Goal: Download file/media

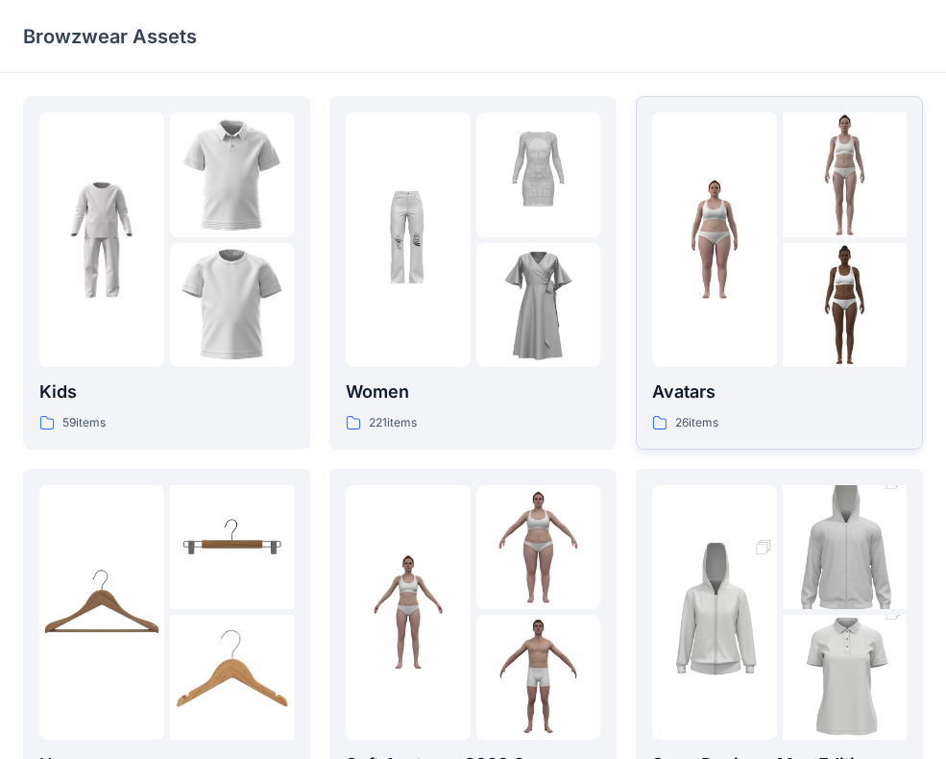
click at [771, 236] on div at bounding box center [714, 239] width 125 height 255
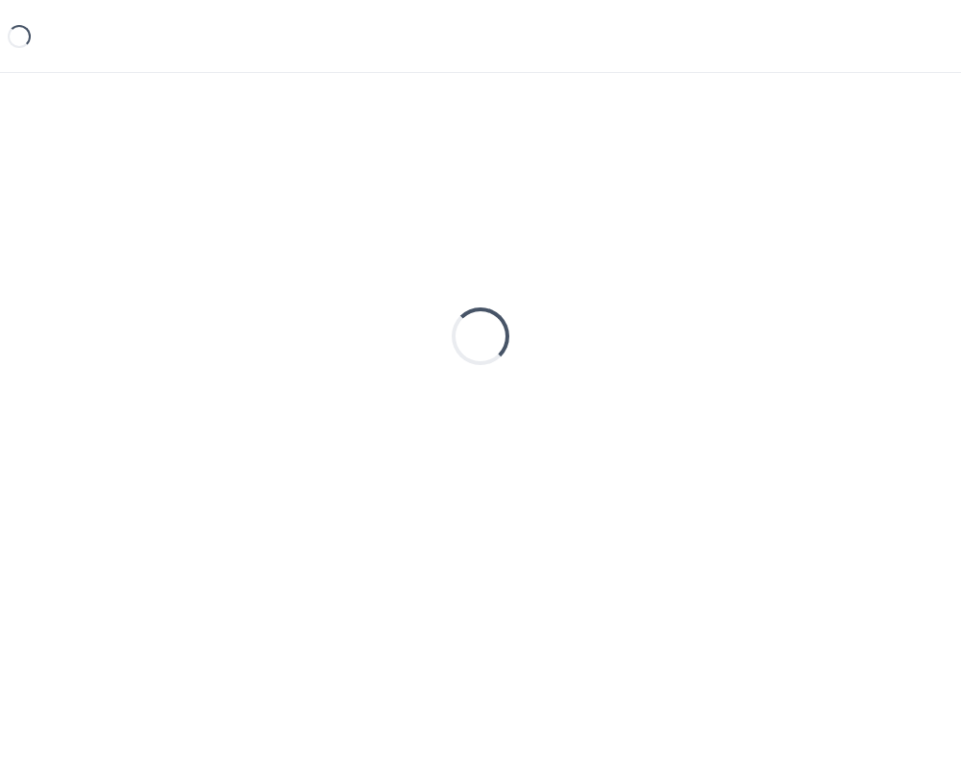
click at [771, 236] on div "Loading..." at bounding box center [480, 336] width 915 height 480
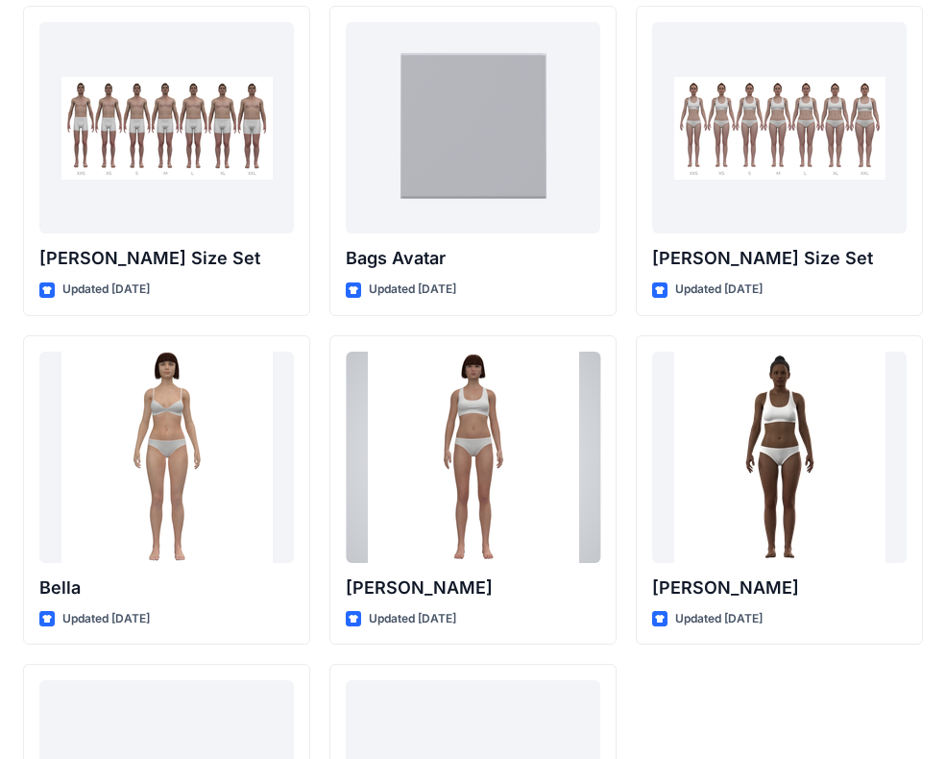
scroll to position [2066, 0]
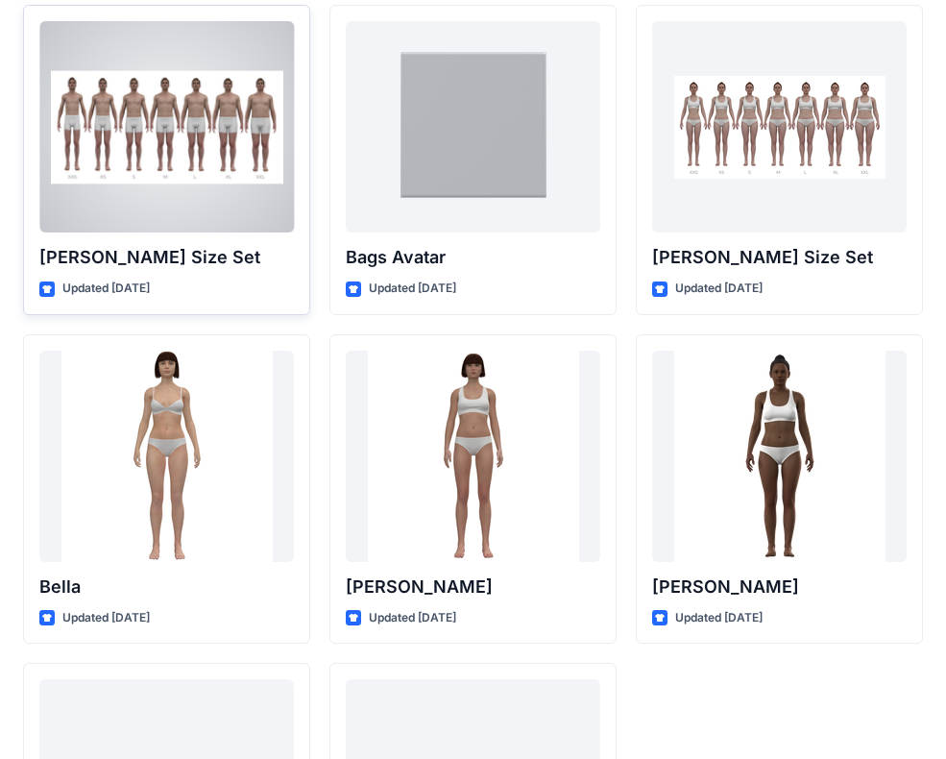
click at [91, 152] on div at bounding box center [166, 126] width 255 height 211
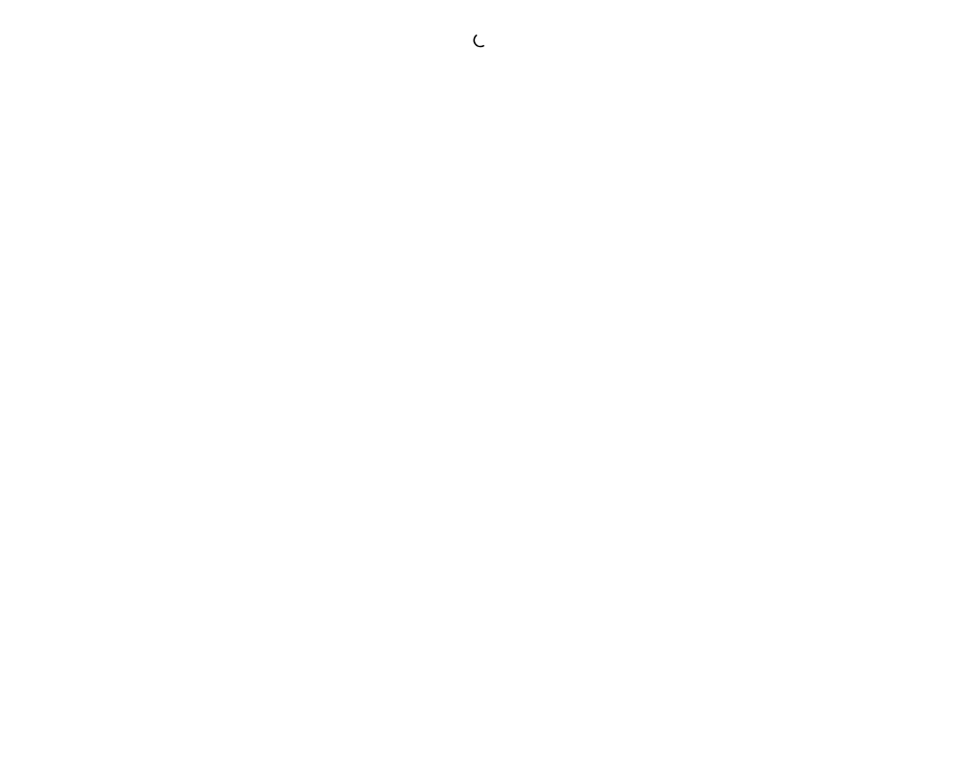
click at [91, 152] on div at bounding box center [480, 379] width 961 height 759
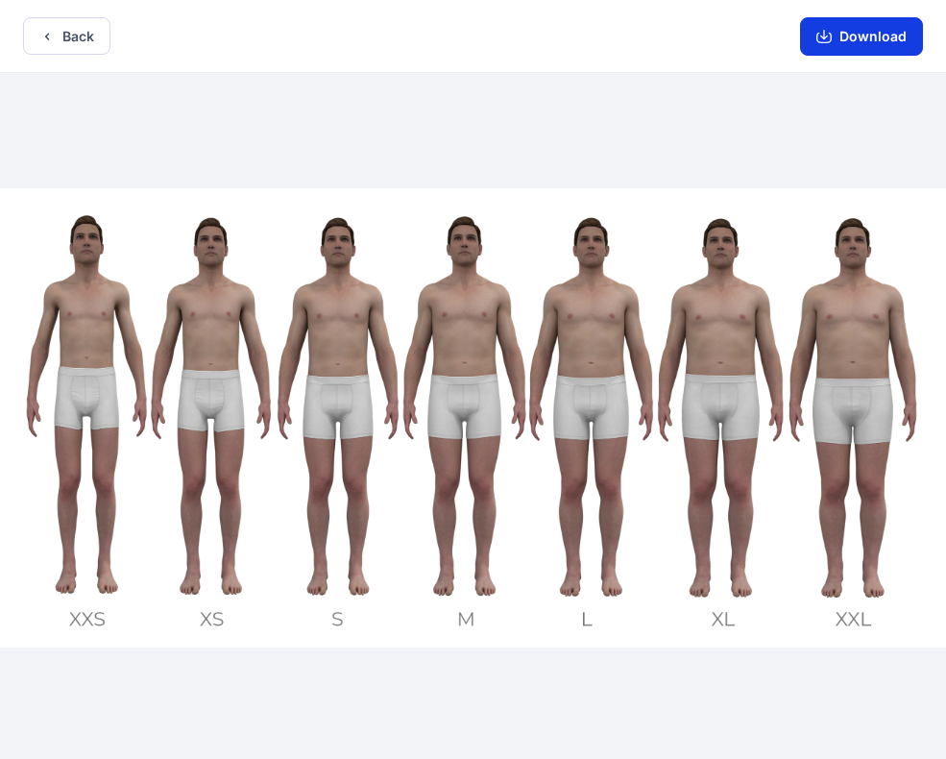
click at [833, 26] on button "Download" at bounding box center [861, 36] width 123 height 38
click at [877, 27] on button "Download" at bounding box center [861, 36] width 123 height 38
click at [845, 37] on button "Download" at bounding box center [861, 36] width 123 height 38
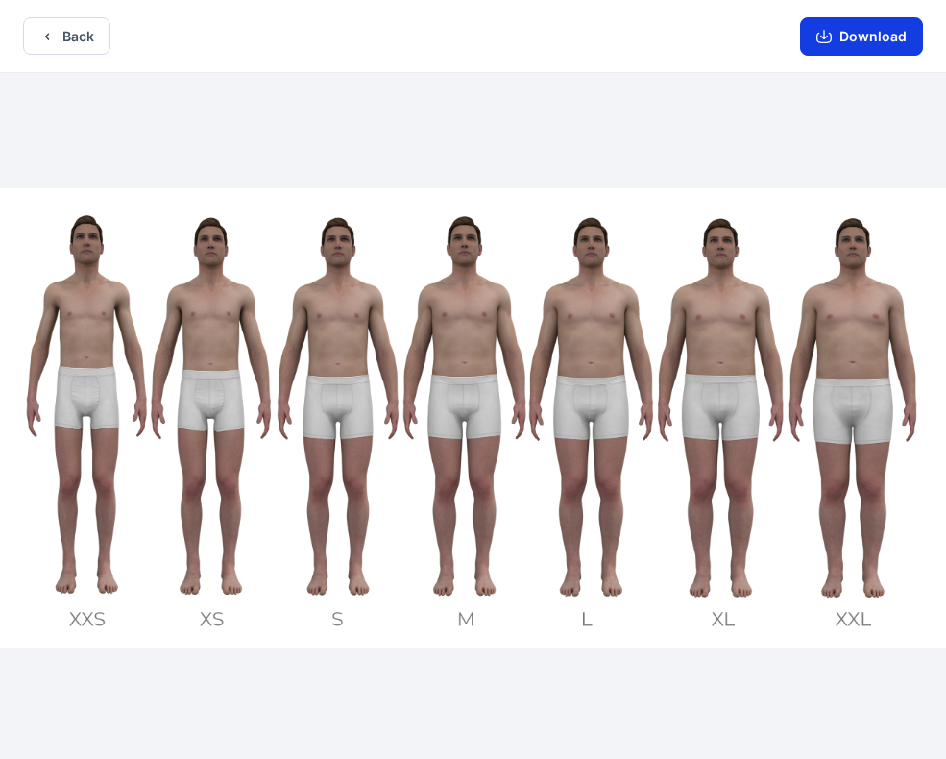
click at [850, 50] on button "Download" at bounding box center [861, 36] width 123 height 38
click at [889, 41] on button "Download" at bounding box center [861, 36] width 123 height 38
click at [57, 40] on button "Back" at bounding box center [66, 35] width 87 height 37
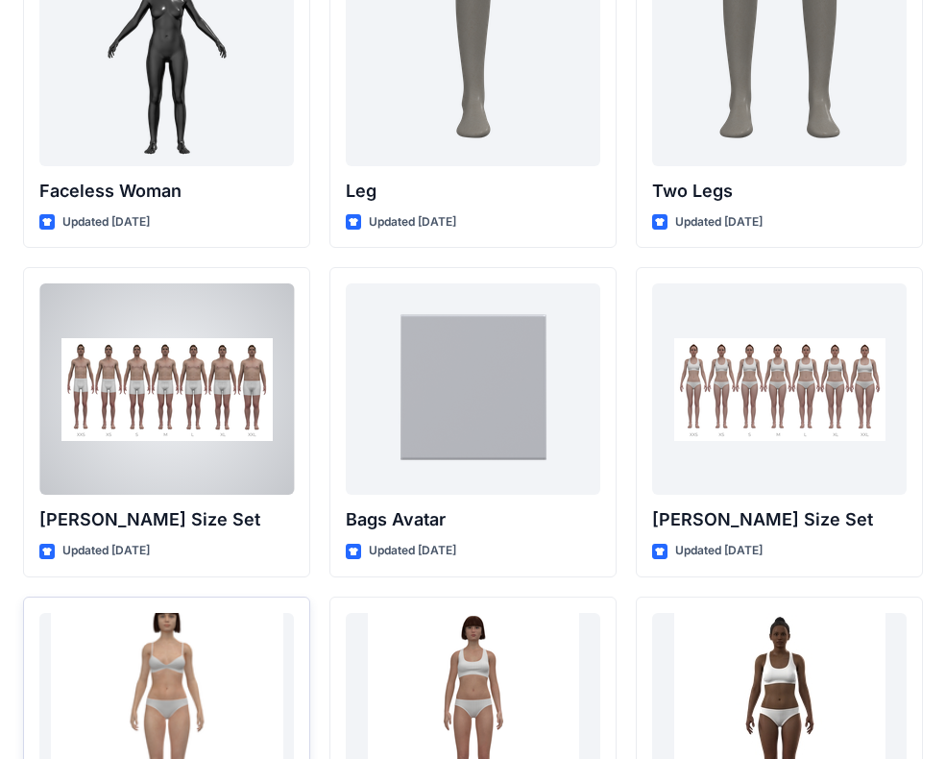
scroll to position [1800, 0]
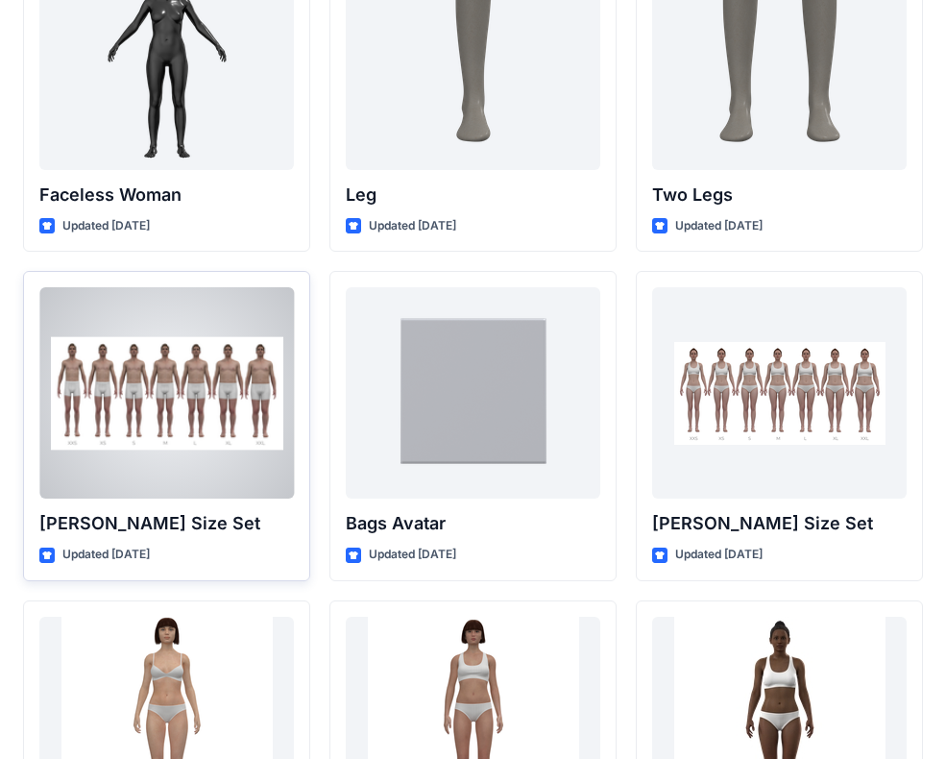
click at [122, 398] on div at bounding box center [166, 392] width 255 height 211
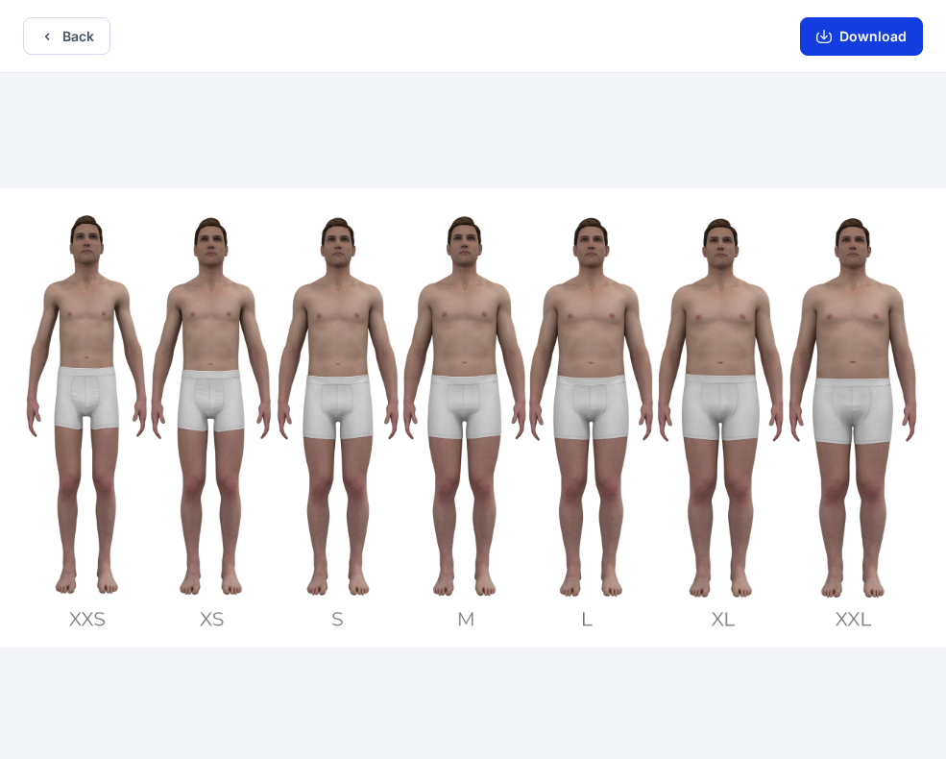
click at [839, 27] on button "Download" at bounding box center [861, 36] width 123 height 38
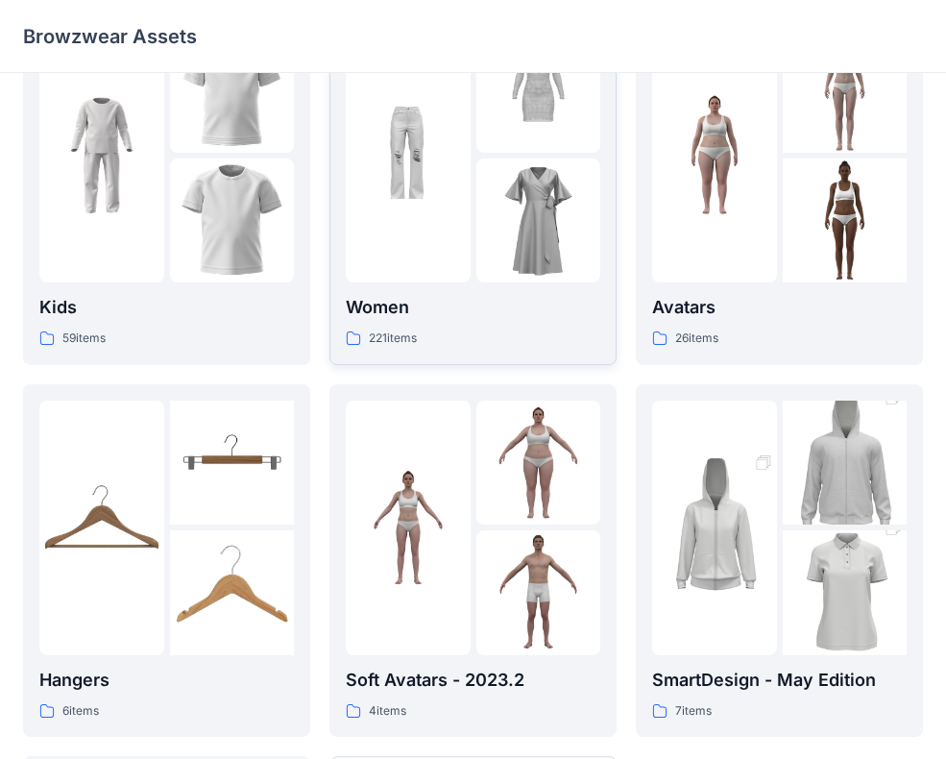
scroll to position [87, 0]
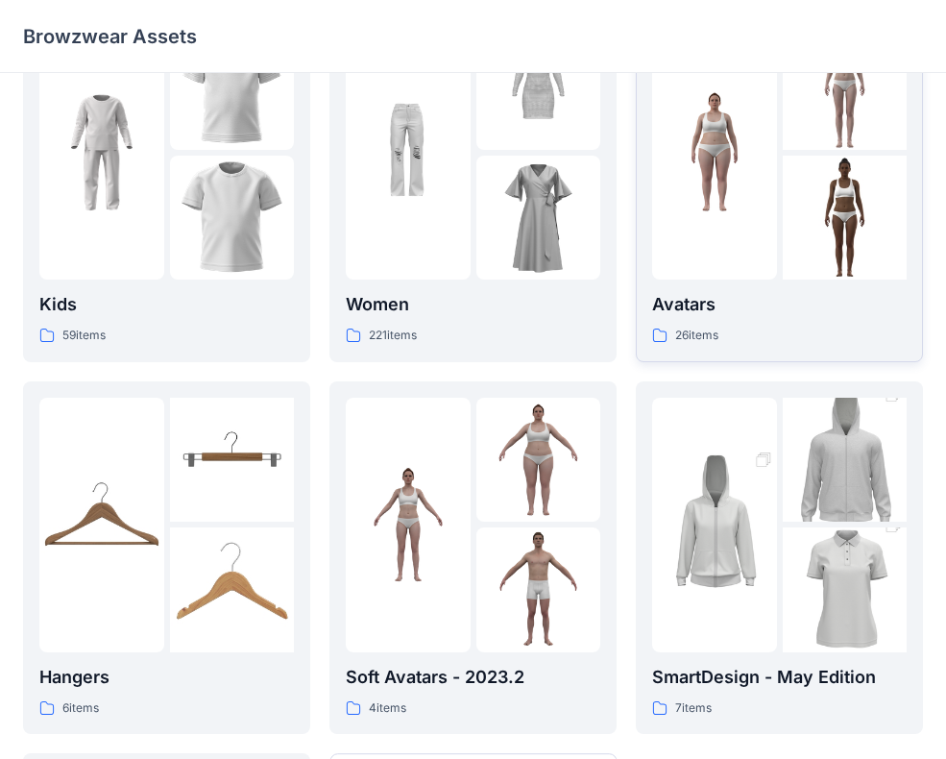
click at [682, 246] on div at bounding box center [714, 152] width 125 height 255
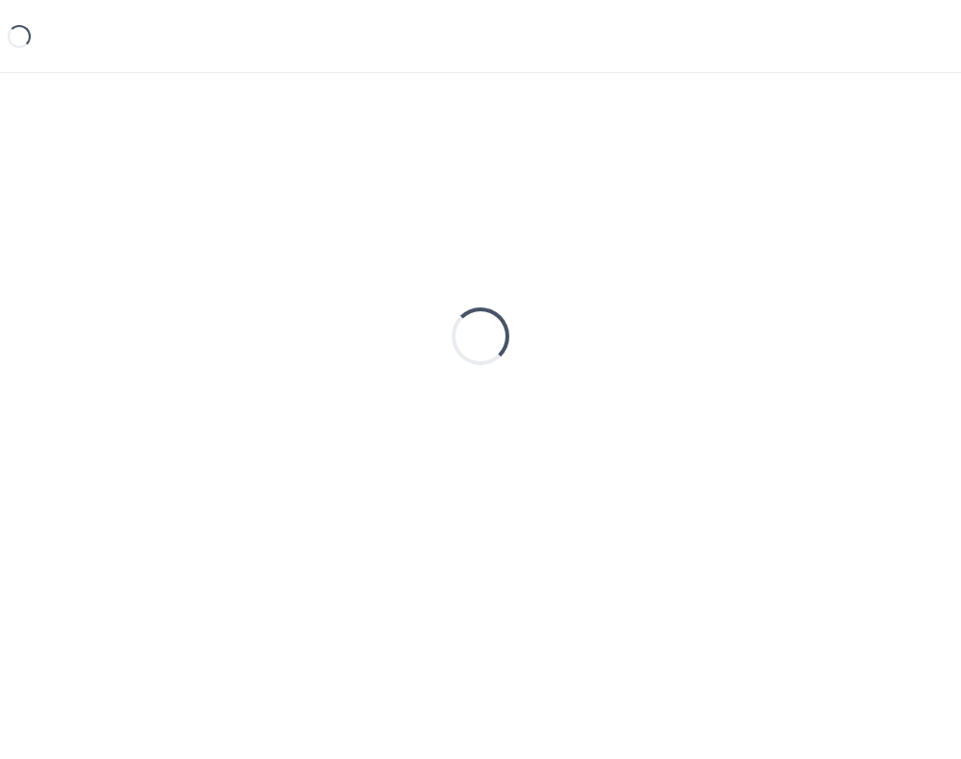
click at [682, 246] on div "Loading..." at bounding box center [480, 336] width 915 height 480
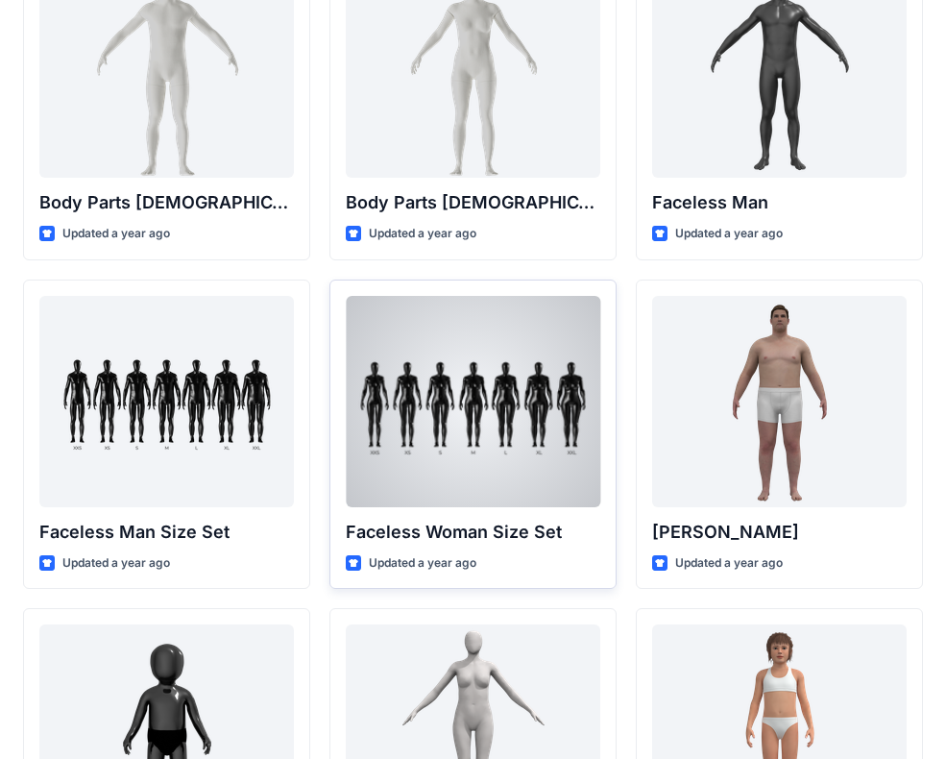
scroll to position [892, 0]
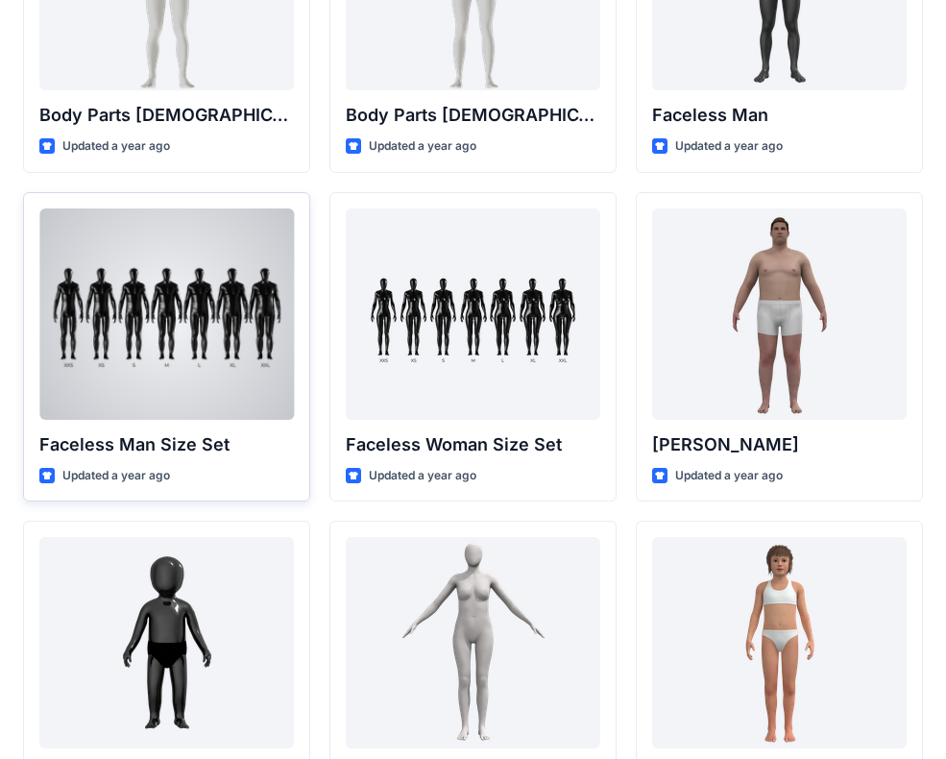
click at [190, 278] on div at bounding box center [166, 313] width 255 height 211
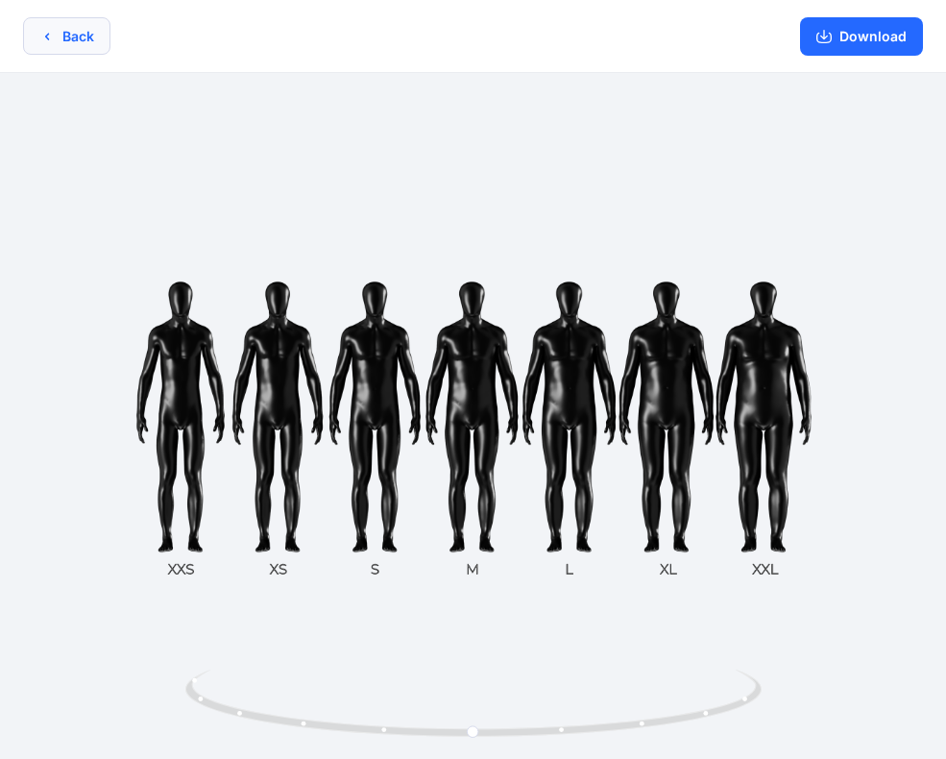
click at [91, 28] on button "Back" at bounding box center [66, 35] width 87 height 37
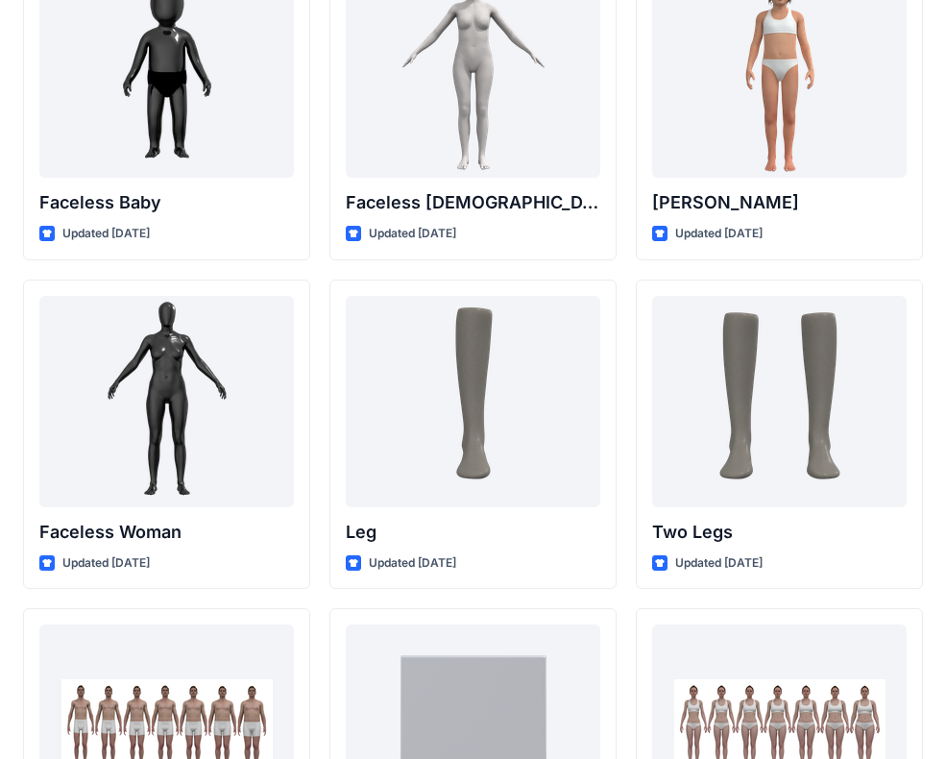
scroll to position [2043, 0]
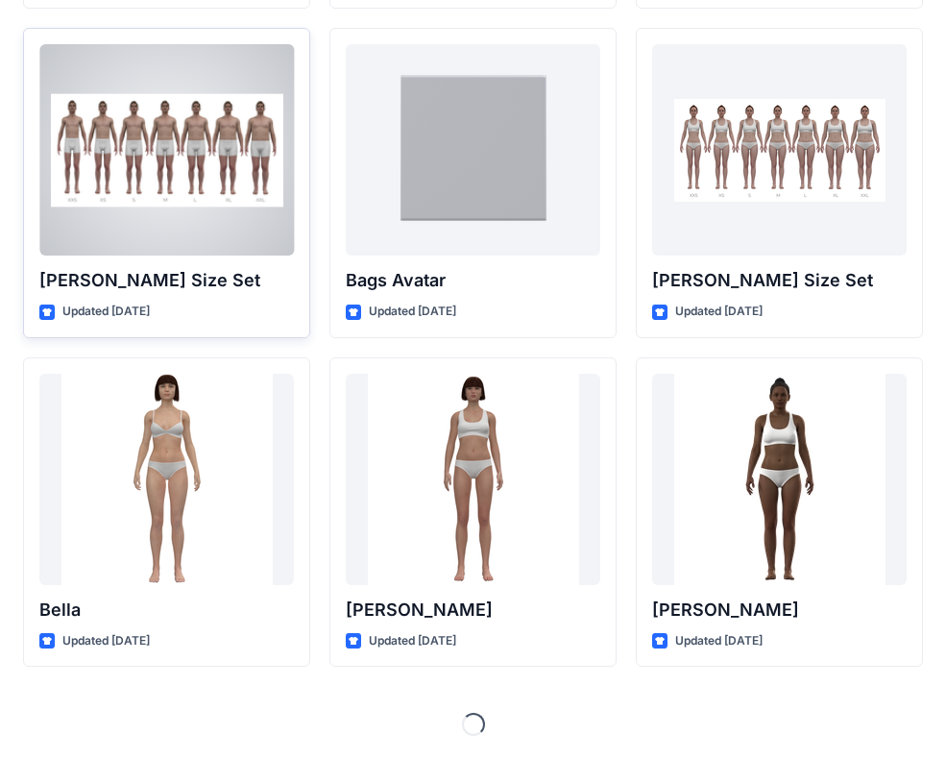
click at [147, 197] on div at bounding box center [166, 149] width 255 height 211
